Goal: Task Accomplishment & Management: Use online tool/utility

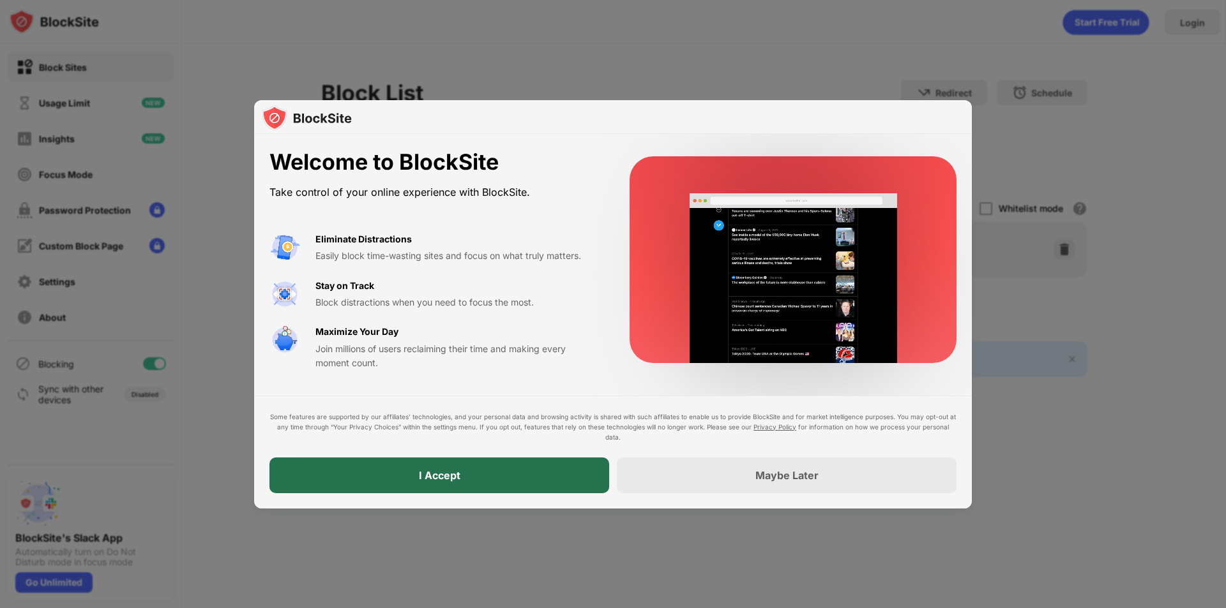
click at [540, 488] on div "I Accept" at bounding box center [439, 476] width 340 height 36
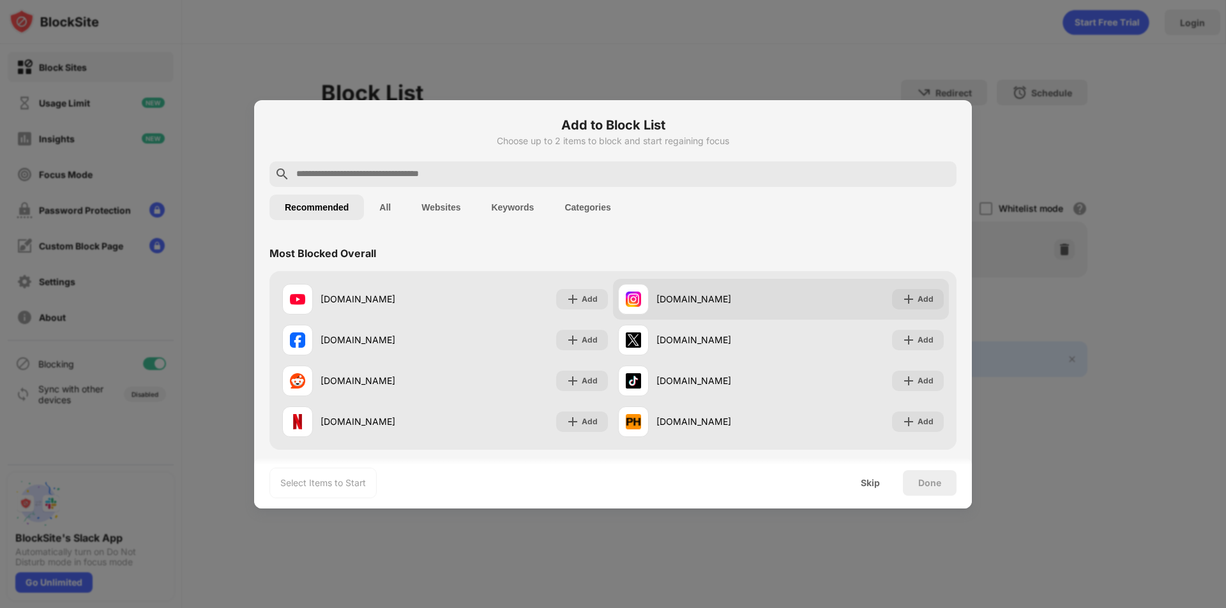
click at [664, 303] on div "instagram.com" at bounding box center [718, 298] width 124 height 13
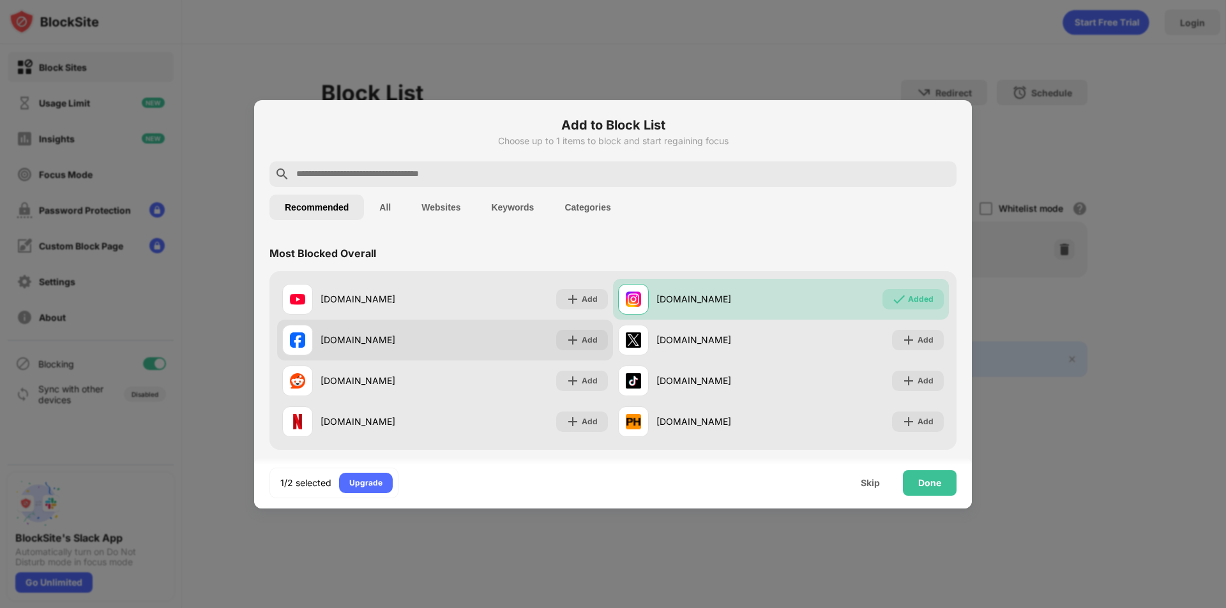
click at [374, 346] on div "facebook.com" at bounding box center [382, 339] width 124 height 13
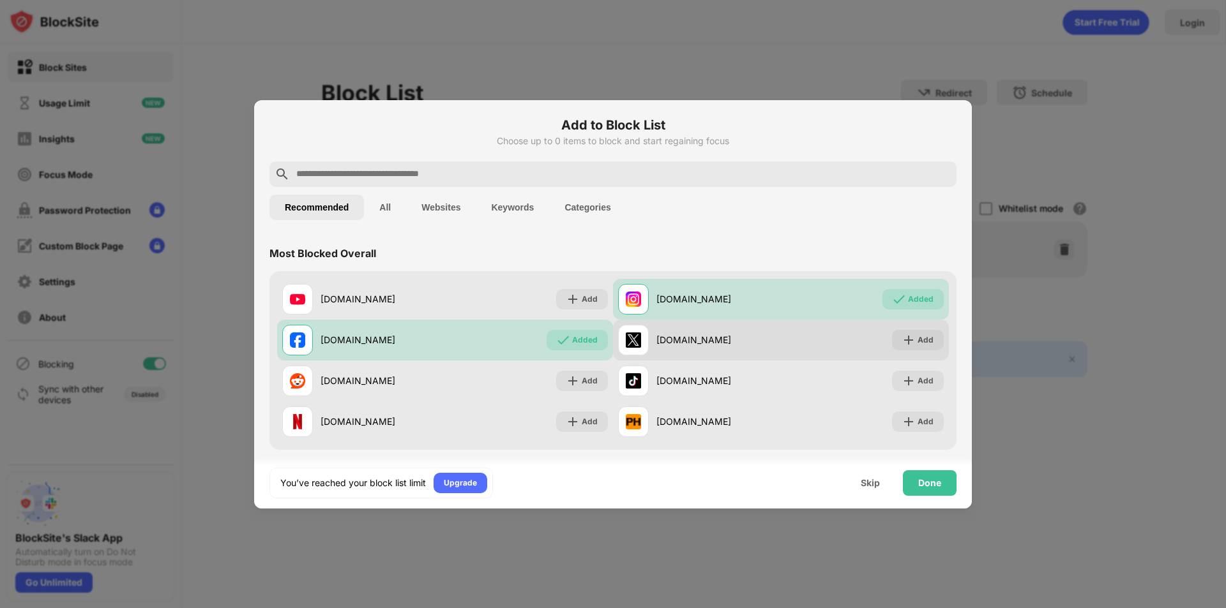
click at [697, 352] on div "x.com" at bounding box center [699, 340] width 163 height 31
click at [663, 341] on div "x.com" at bounding box center [718, 339] width 124 height 13
click at [871, 347] on div "x.com Add" at bounding box center [781, 340] width 336 height 41
click at [670, 338] on div "x.com" at bounding box center [718, 339] width 124 height 13
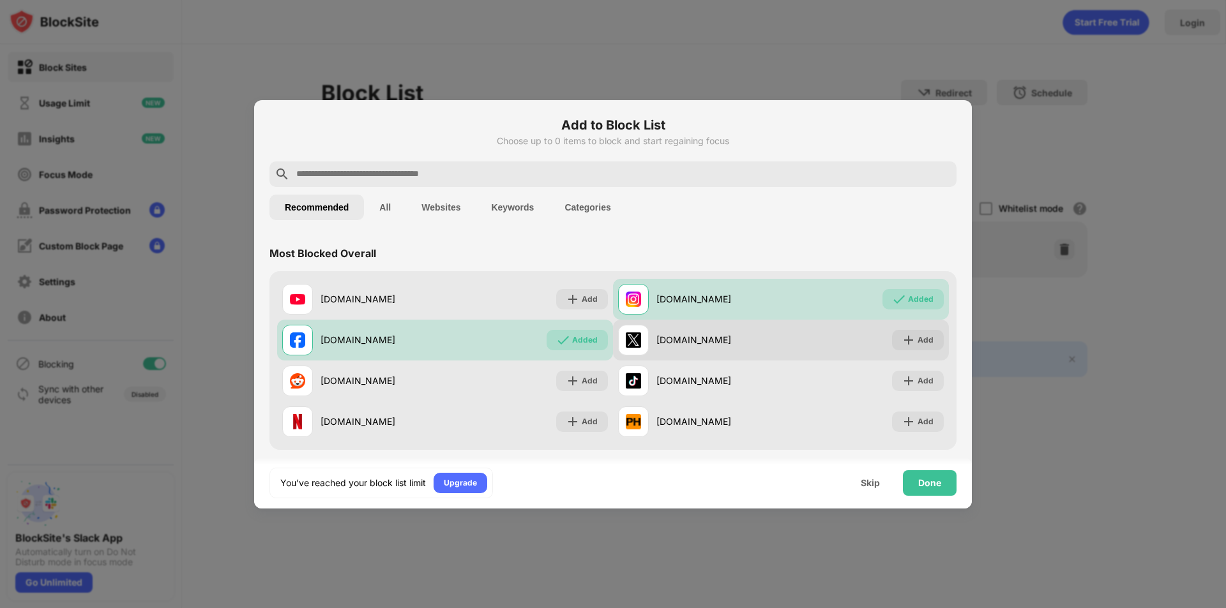
click at [670, 338] on div "x.com" at bounding box center [718, 339] width 124 height 13
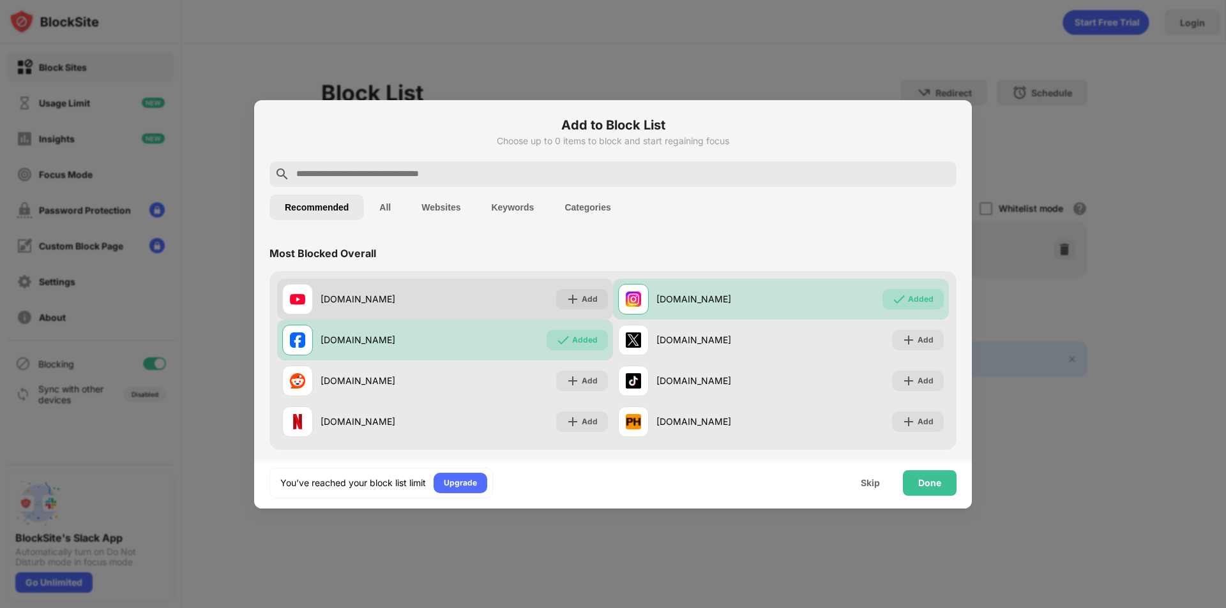
click at [356, 297] on div "youtube.com" at bounding box center [382, 298] width 124 height 13
click at [396, 303] on div "youtube.com" at bounding box center [382, 298] width 124 height 13
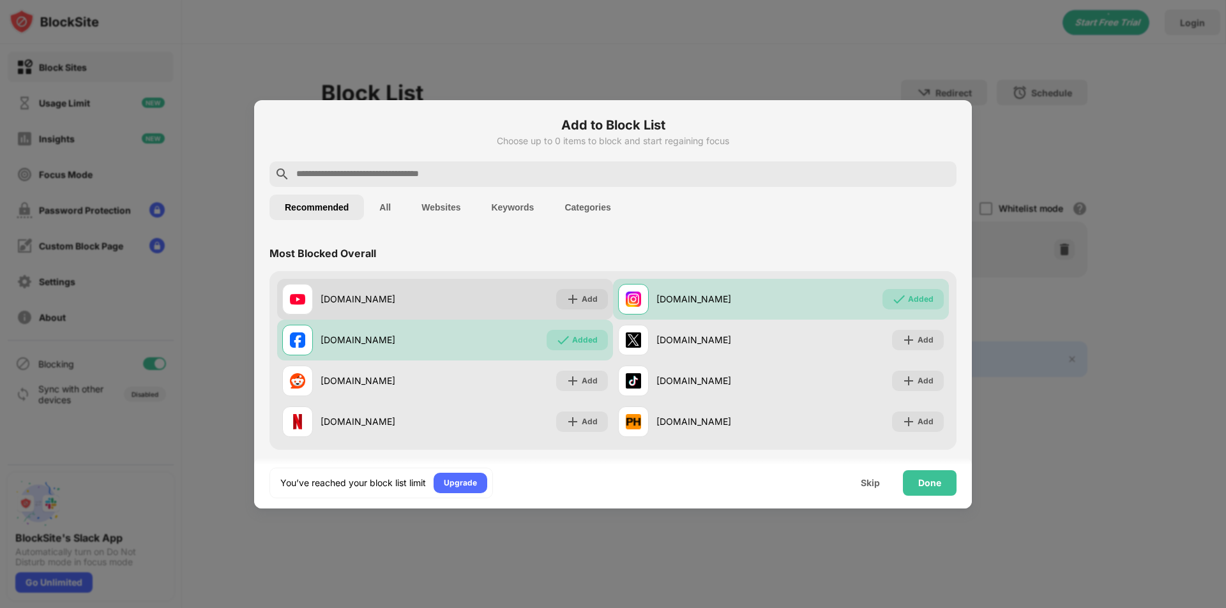
click at [396, 303] on div "youtube.com" at bounding box center [382, 298] width 124 height 13
click at [362, 297] on div "youtube.com" at bounding box center [382, 298] width 124 height 13
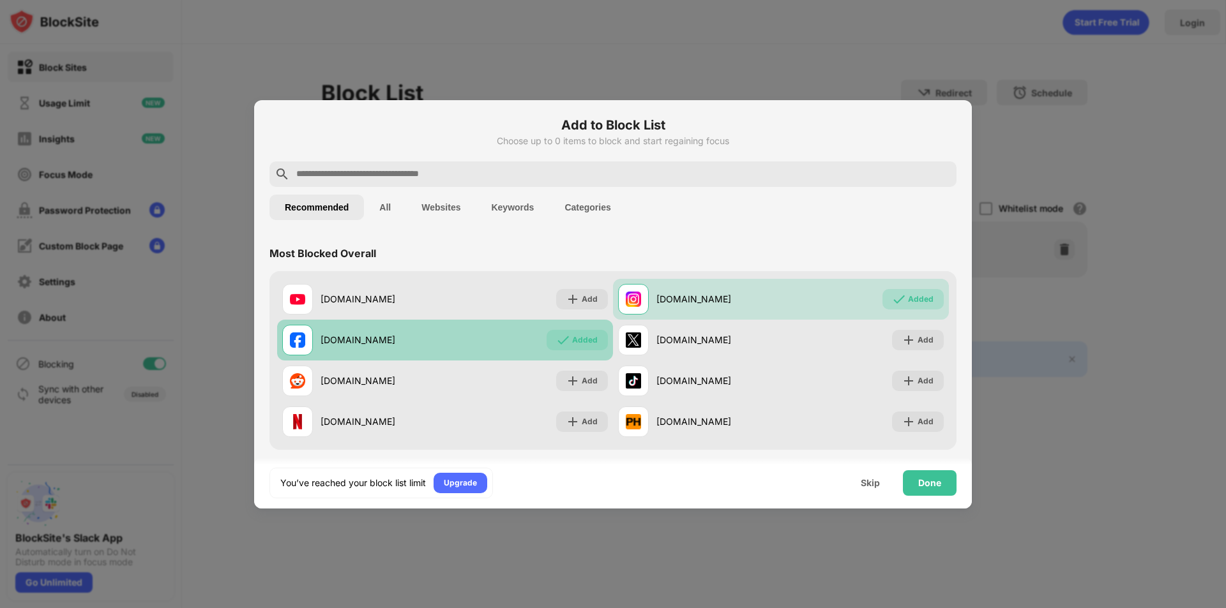
click at [360, 339] on div "facebook.com" at bounding box center [382, 339] width 124 height 13
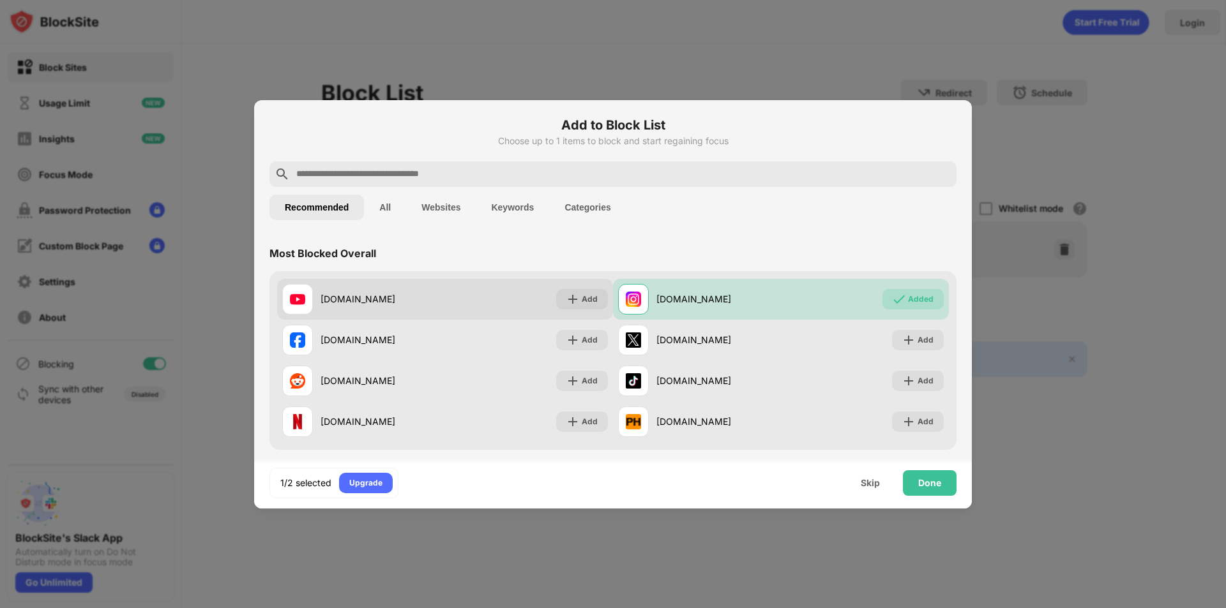
click at [360, 314] on div "youtube.com" at bounding box center [363, 299] width 163 height 31
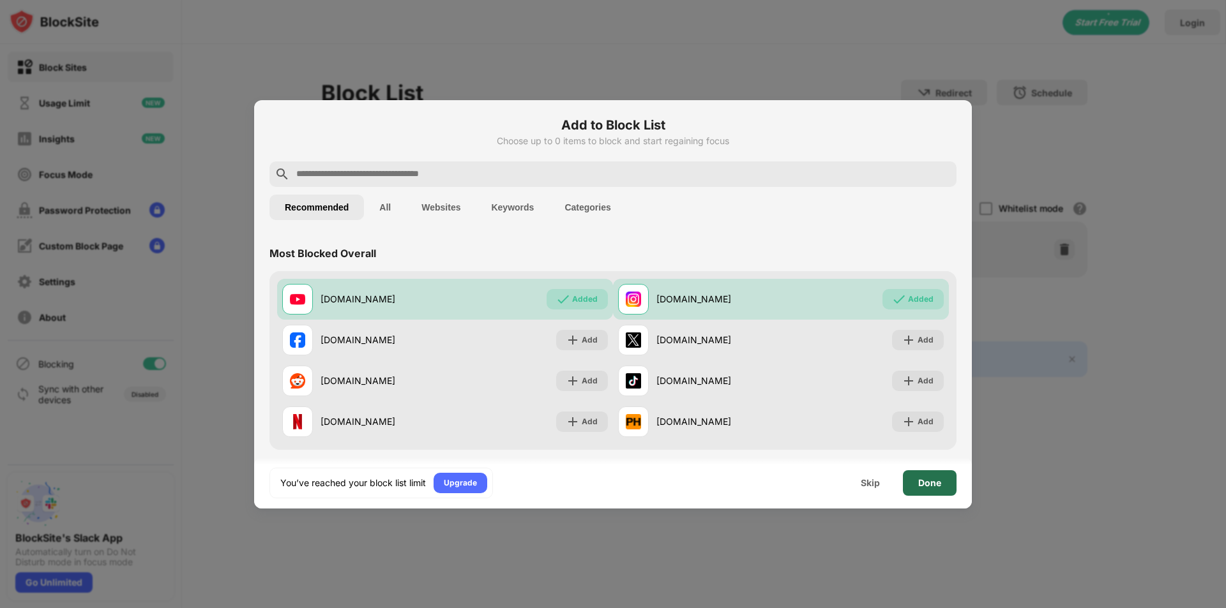
click at [926, 480] on div "Done" at bounding box center [929, 483] width 23 height 10
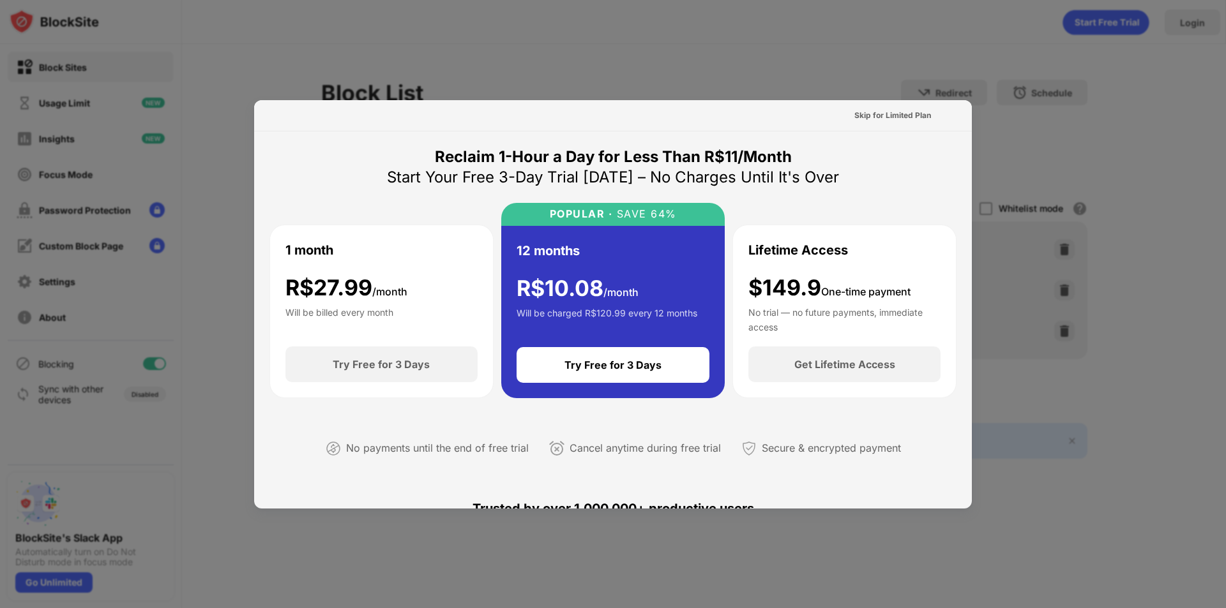
click at [472, 55] on div at bounding box center [613, 304] width 1226 height 608
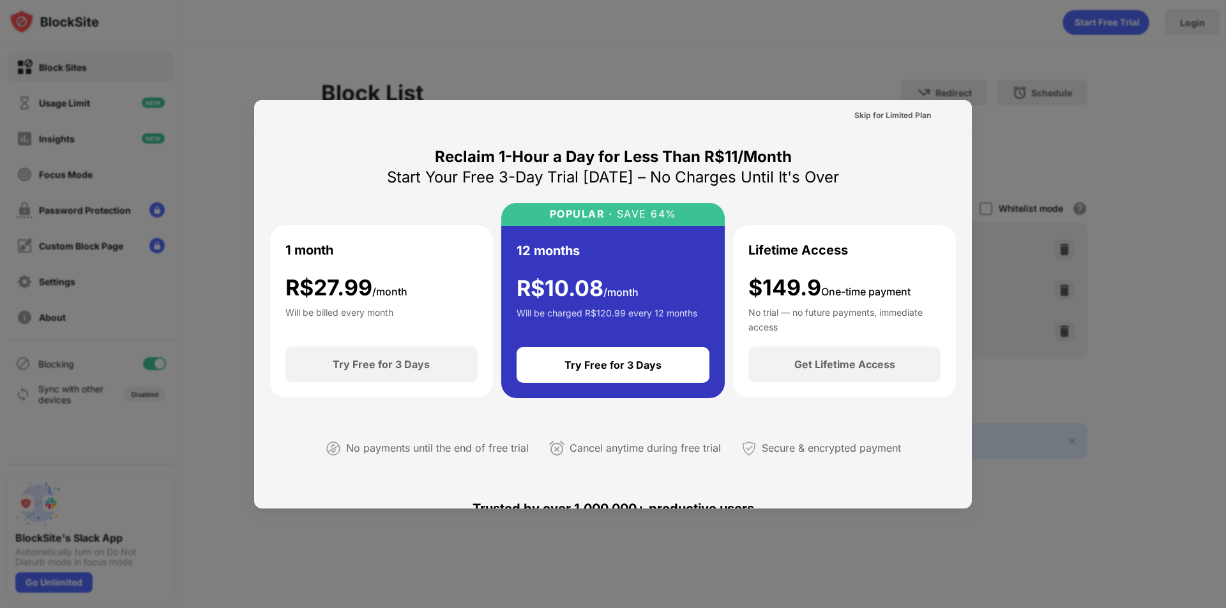
scroll to position [137, 0]
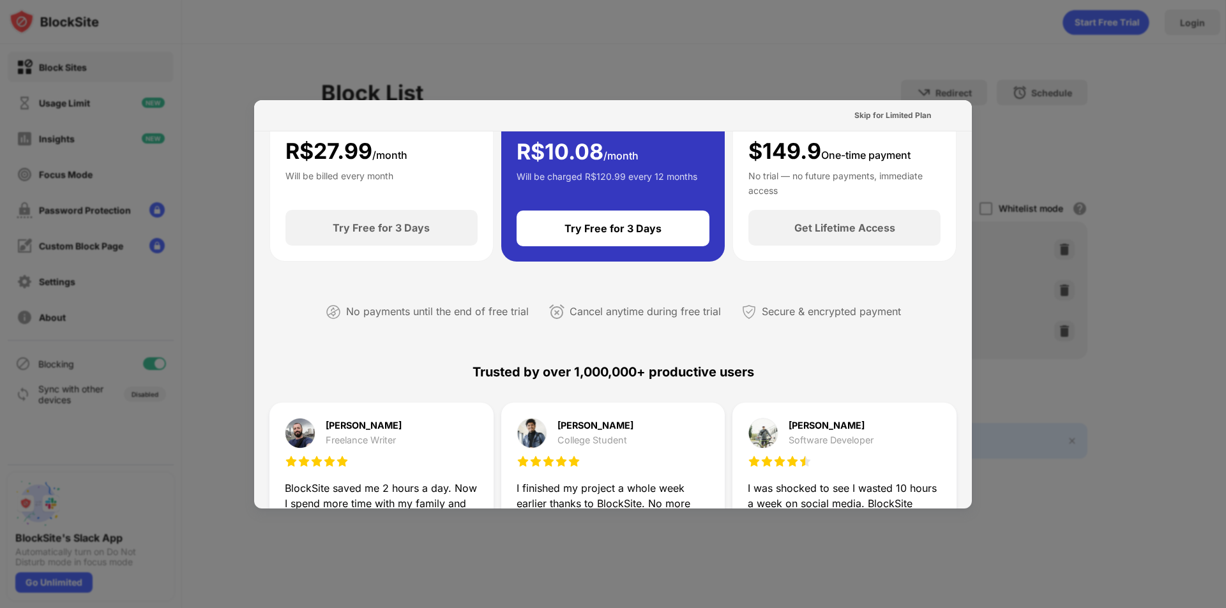
click at [1069, 412] on div at bounding box center [613, 304] width 1226 height 608
click at [1069, 413] on div at bounding box center [613, 304] width 1226 height 608
